Goal: Task Accomplishment & Management: Manage account settings

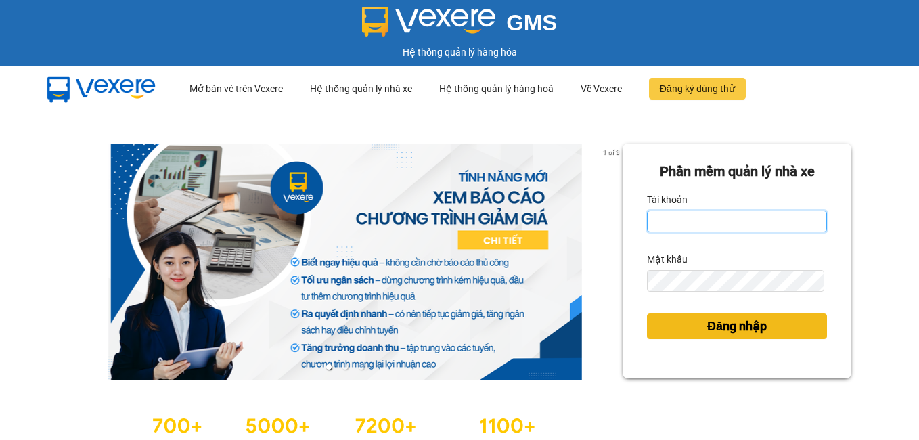
type input "dienkhanh.phucanex"
click at [717, 324] on span "Đăng nhập" at bounding box center [737, 326] width 60 height 19
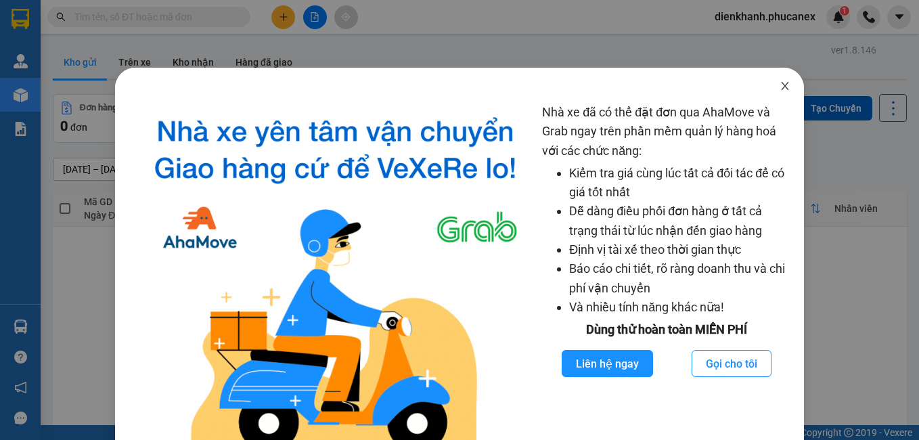
click at [779, 84] on icon "close" at bounding box center [784, 86] width 11 height 11
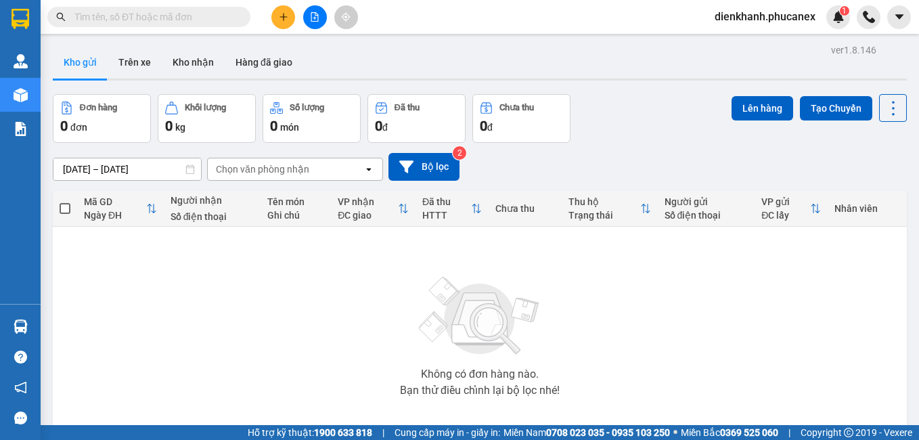
click at [164, 16] on input "text" at bounding box center [154, 16] width 160 height 15
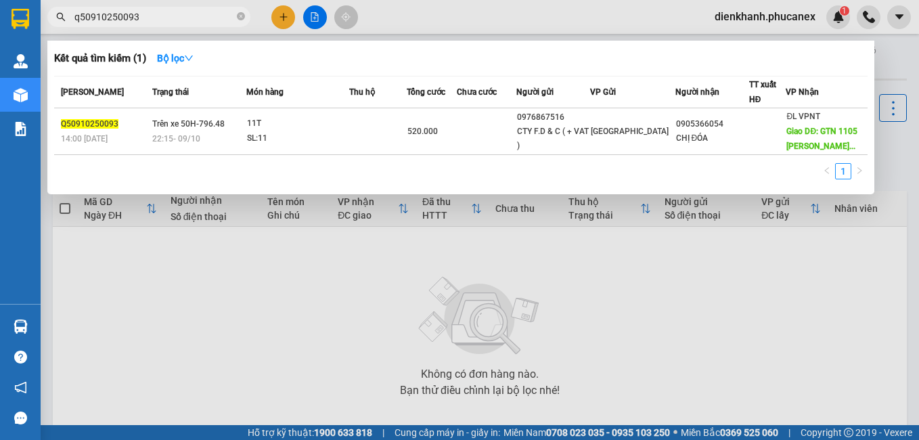
type input "q50910250093"
click at [846, 179] on link "1" at bounding box center [843, 171] width 15 height 15
click at [168, 265] on div at bounding box center [459, 220] width 919 height 440
click at [162, 15] on input "q50910250093" at bounding box center [154, 16] width 160 height 15
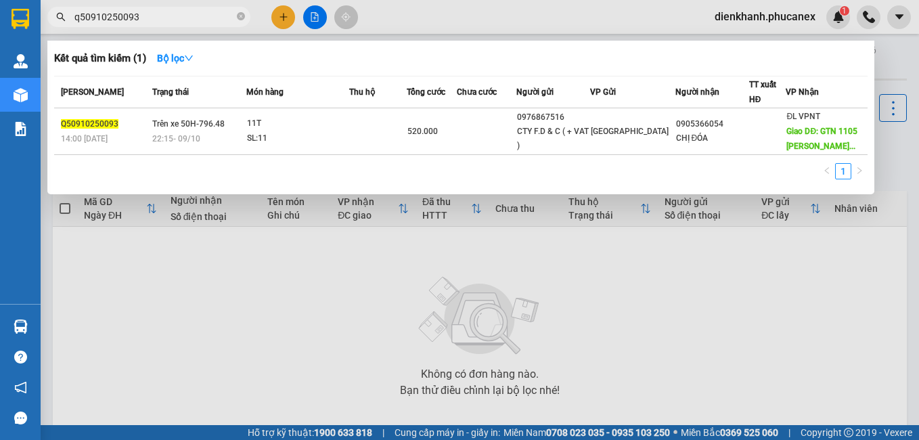
click at [170, 18] on input "q50910250093" at bounding box center [154, 16] width 160 height 15
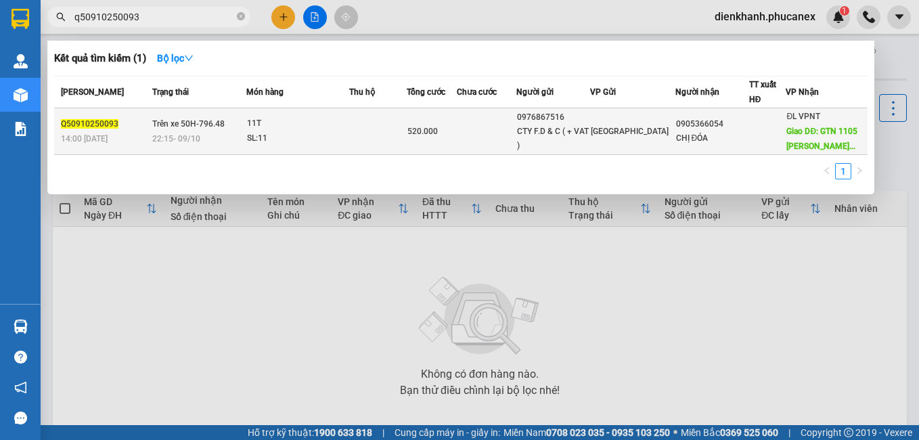
click at [802, 129] on span "Giao DĐ: GTN 1105 [PERSON_NAME]..." at bounding box center [821, 139] width 71 height 24
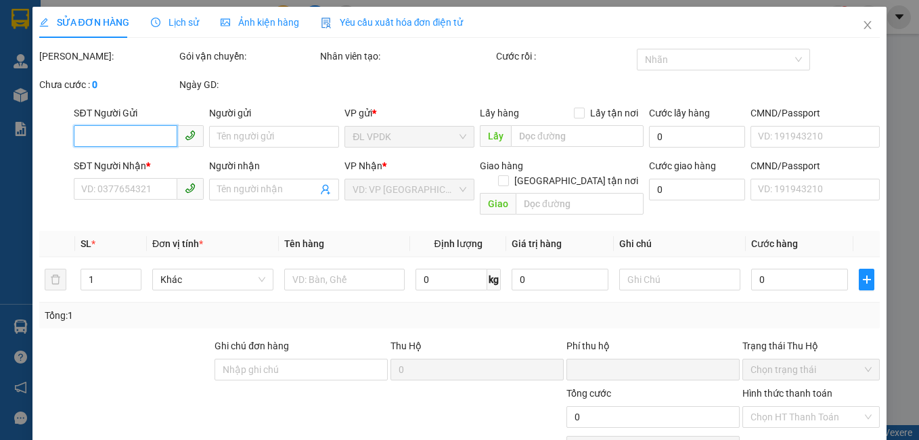
type input "0976867516"
type input "CTY F.D & C ( + VAT )"
type input "0905366054"
type input "CHỊ ĐÓA"
type input "GTN 1105 [PERSON_NAME]"
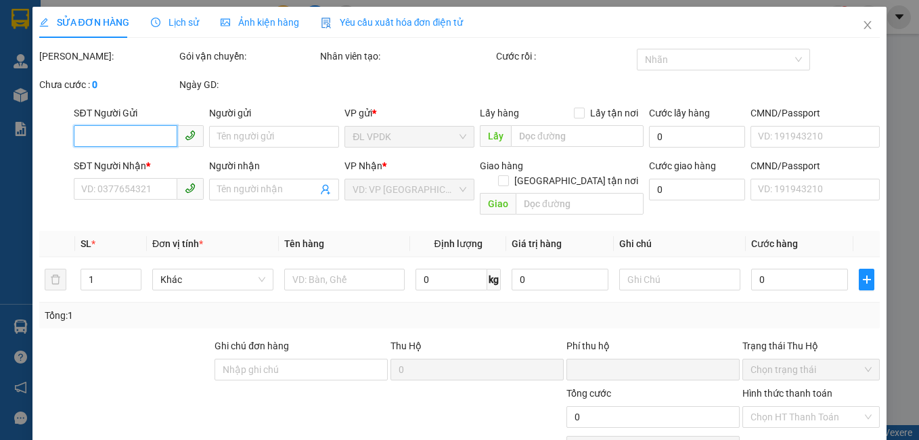
type input "80.000"
type input "0"
type input "520.000"
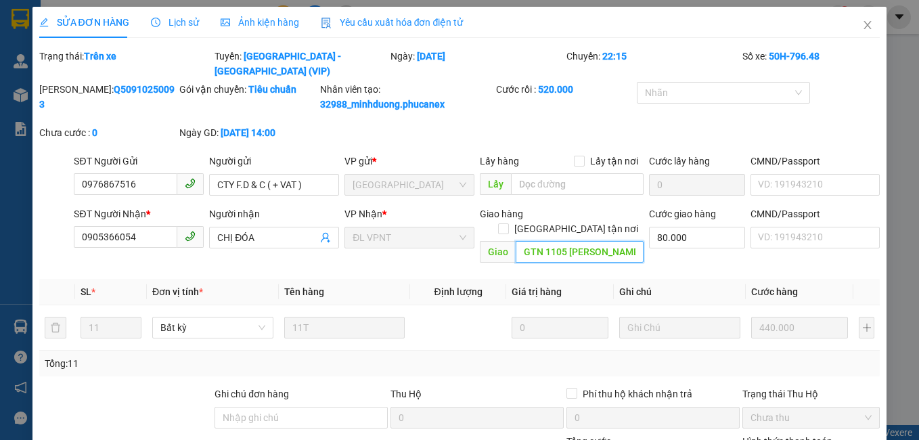
click at [582, 241] on input "GTN 1105 [PERSON_NAME]" at bounding box center [580, 252] width 128 height 22
click at [597, 241] on input "GTN 1105 [PERSON_NAME]" at bounding box center [580, 252] width 128 height 22
click at [859, 18] on span "Close" at bounding box center [867, 26] width 38 height 38
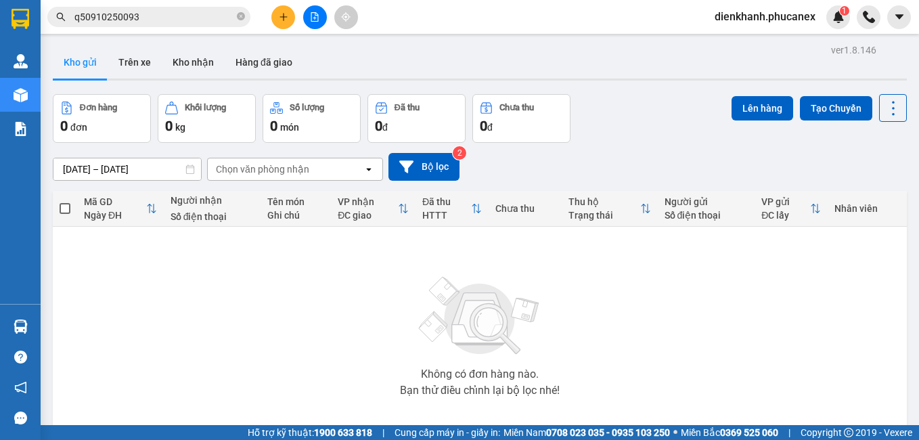
click at [175, 21] on input "q50910250093" at bounding box center [154, 16] width 160 height 15
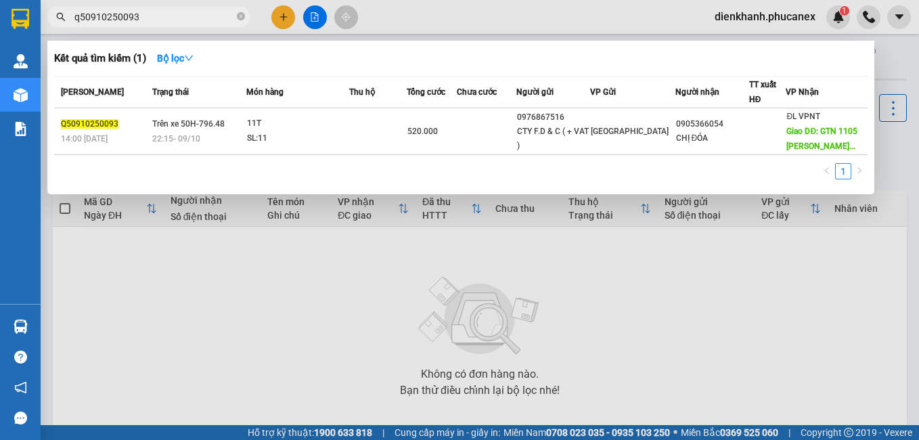
click at [175, 21] on input "q50910250093" at bounding box center [154, 16] width 160 height 15
